Goal: Find specific page/section: Find specific page/section

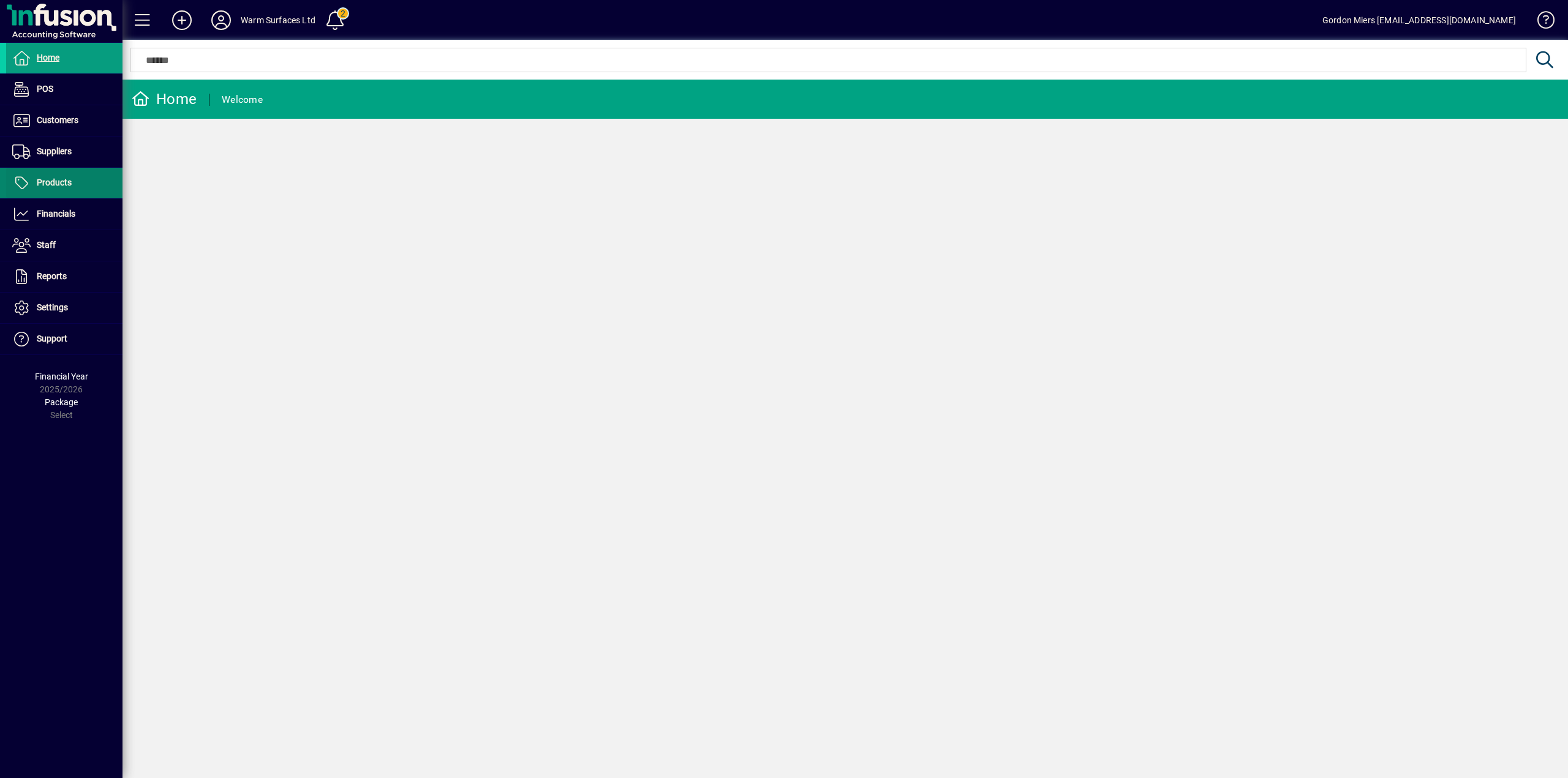
click at [53, 179] on span "Products" at bounding box center [54, 182] width 35 height 10
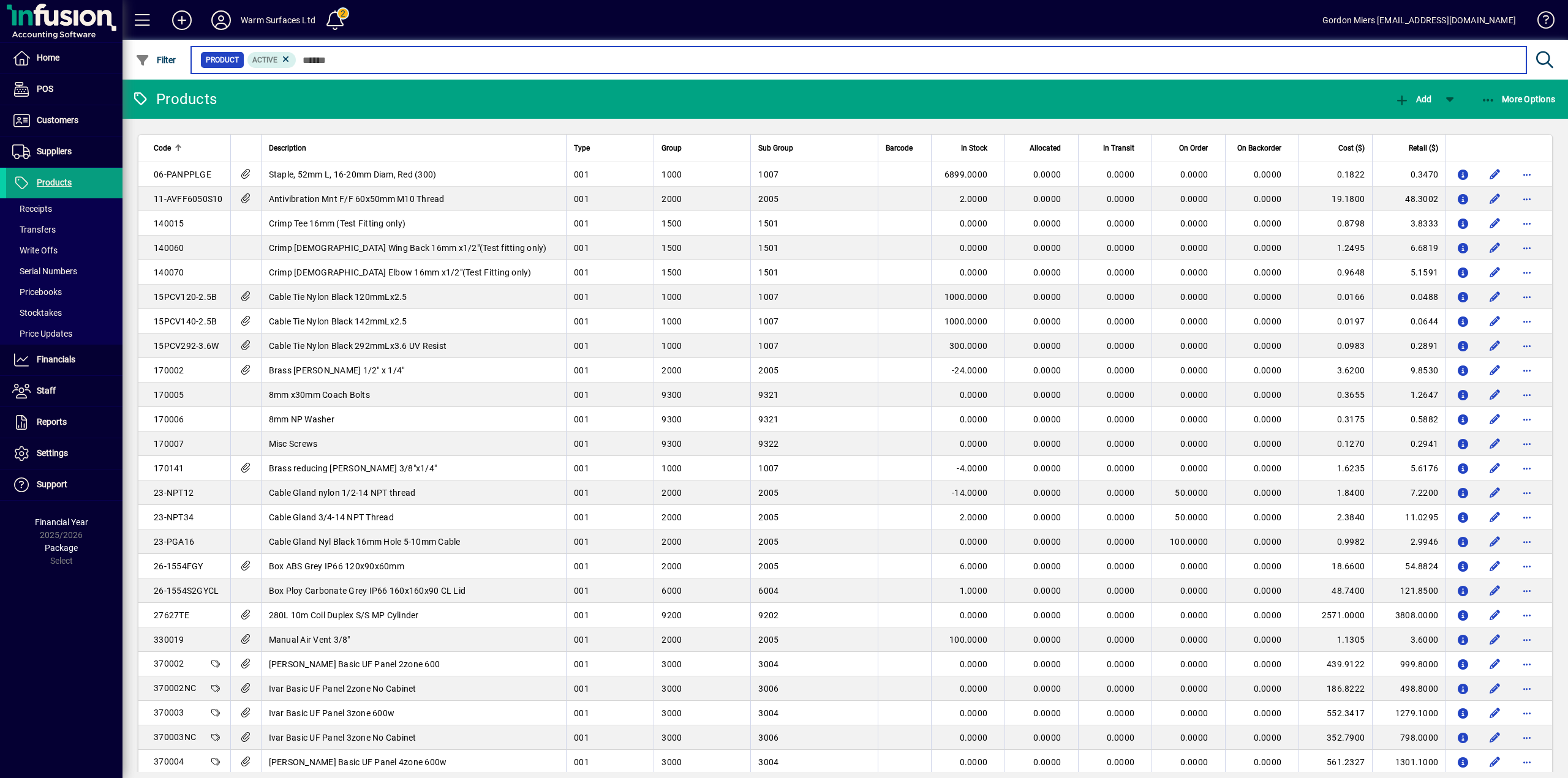
click at [337, 59] on input "text" at bounding box center [906, 60] width 1220 height 17
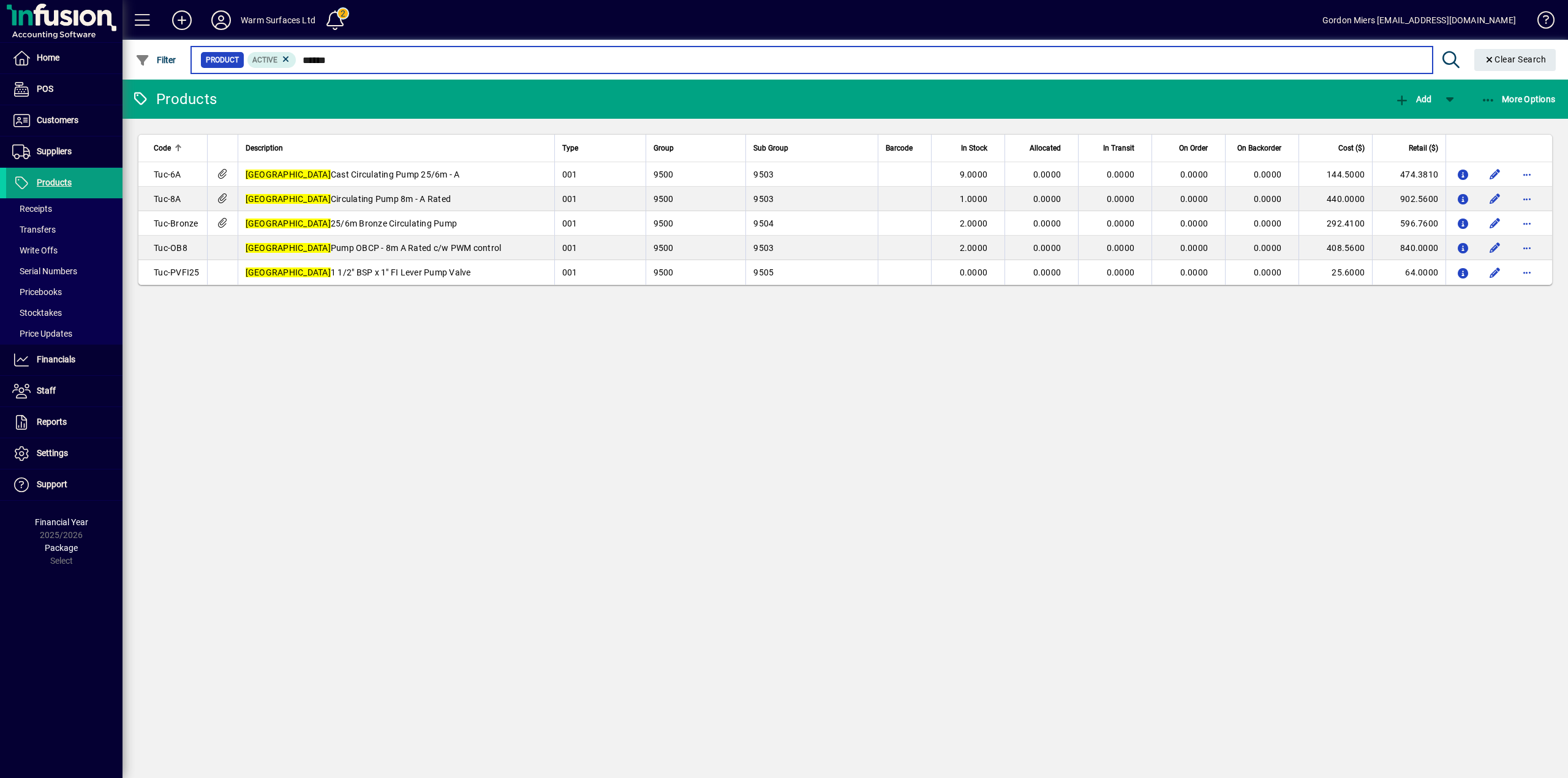
type input "******"
